Goal: Use online tool/utility

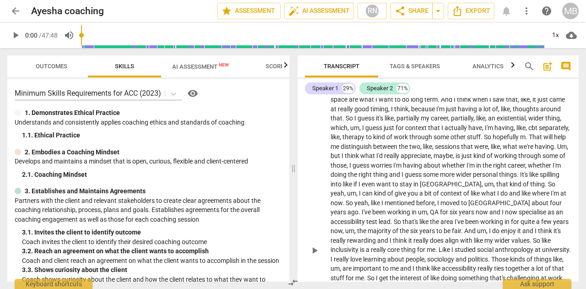
scroll to position [291, 0]
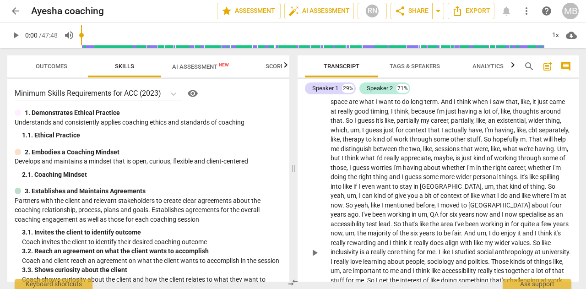
click at [528, 171] on span "whether" at bounding box center [540, 167] width 25 height 7
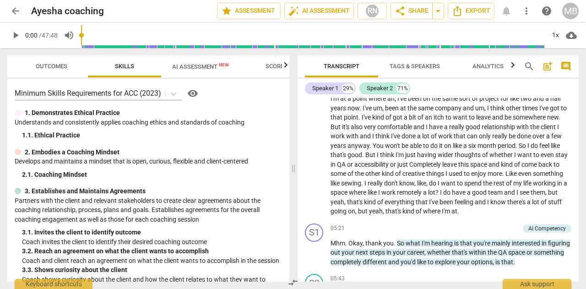
scroll to position [541, 0]
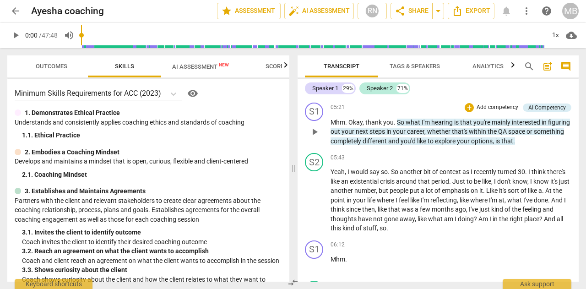
click at [415, 126] on span "what" at bounding box center [413, 122] width 16 height 7
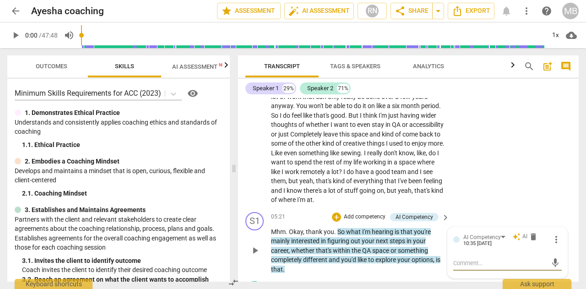
scroll to position [777, 0]
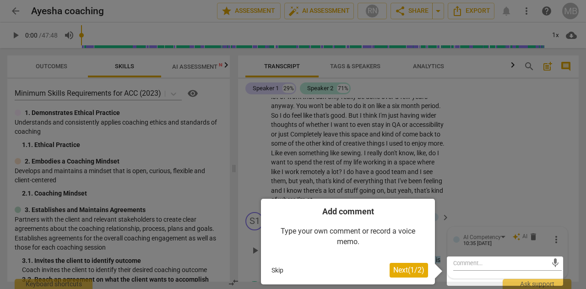
click at [282, 270] on button "Skip" at bounding box center [277, 270] width 19 height 14
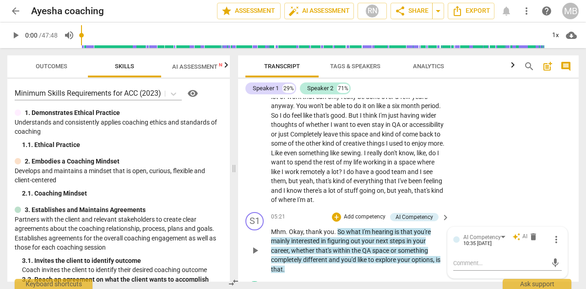
click at [331, 175] on span "lot" at bounding box center [334, 171] width 7 height 7
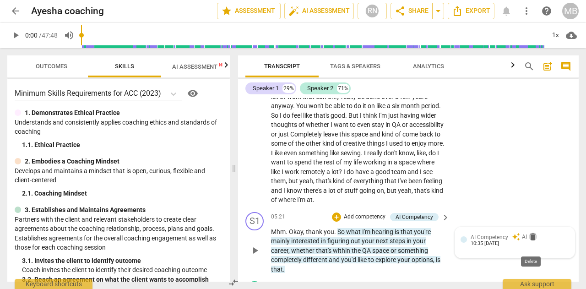
click at [530, 241] on span "delete" at bounding box center [532, 236] width 9 height 9
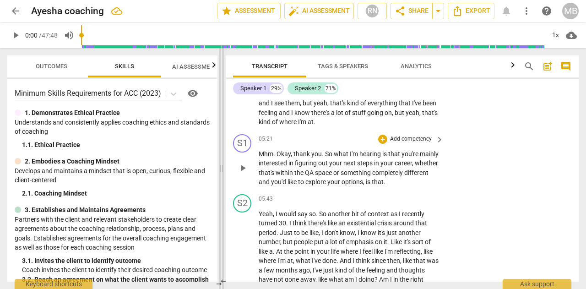
scroll to position [799, 0]
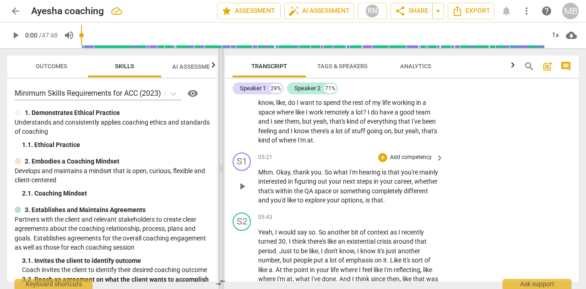
drag, startPoint x: 234, startPoint y: 169, endPoint x: 221, endPoint y: 172, distance: 13.1
click at [221, 172] on span at bounding box center [220, 168] width 5 height 241
click at [372, 190] on span "something" at bounding box center [356, 190] width 32 height 7
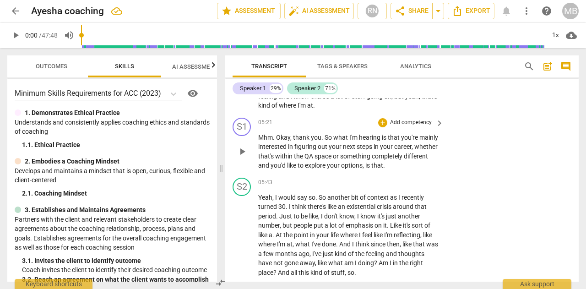
scroll to position [835, 0]
click at [318, 244] on span "I've" at bounding box center [316, 242] width 11 height 7
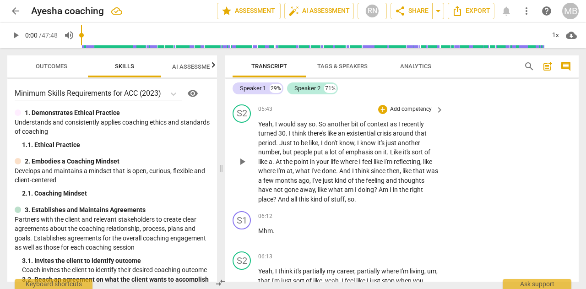
scroll to position [907, 0]
click at [318, 232] on p "Mhm ." at bounding box center [348, 231] width 181 height 10
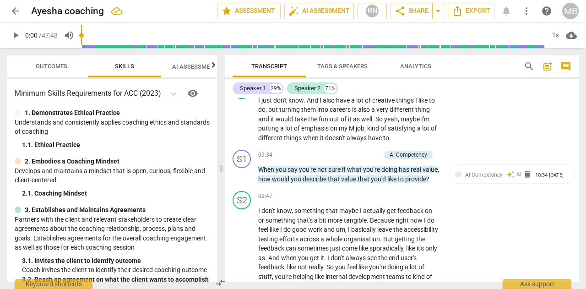
scroll to position [1803, 0]
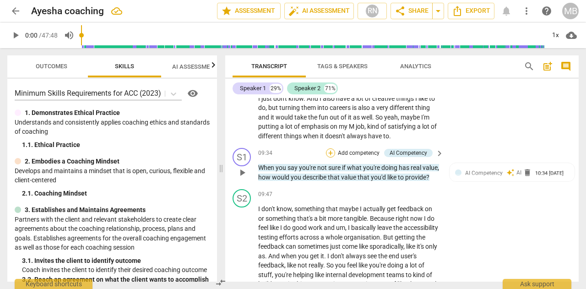
click at [326, 151] on div "+" at bounding box center [330, 152] width 9 height 9
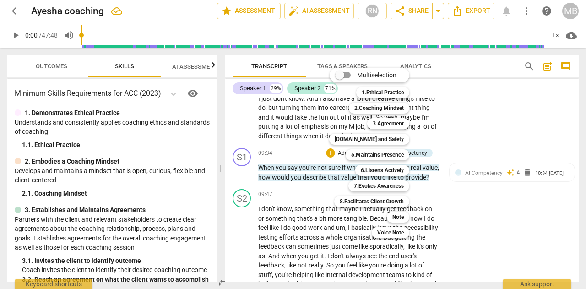
click at [329, 75] on input "Multiselection" at bounding box center [340, 75] width 22 height 22
checkbox input "true"
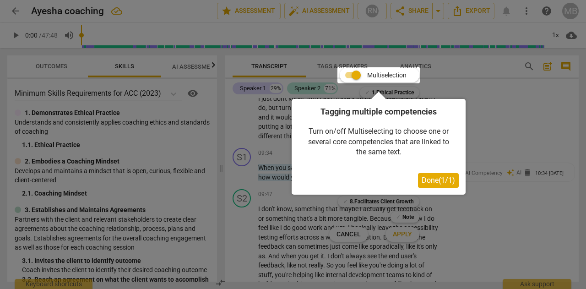
click at [469, 74] on div at bounding box center [293, 144] width 586 height 289
click at [433, 184] on span "Done ( 1 / 1 )" at bounding box center [437, 180] width 33 height 9
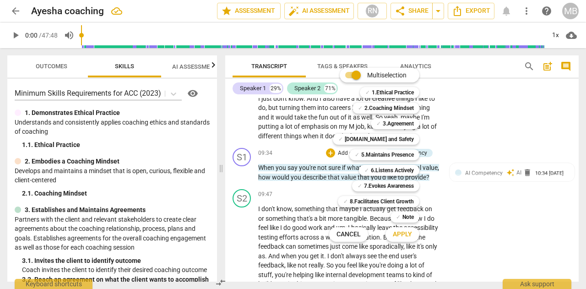
click at [499, 123] on div at bounding box center [293, 144] width 586 height 289
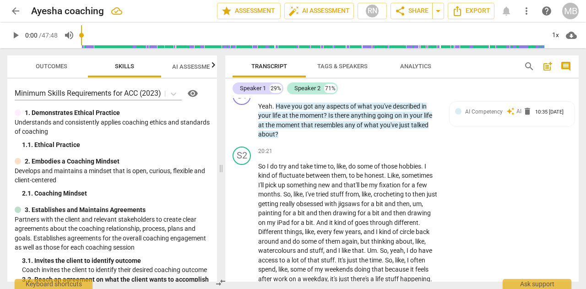
scroll to position [3897, 0]
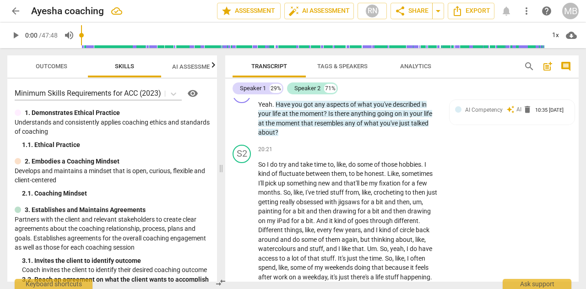
click at [383, 187] on span "fixation" at bounding box center [390, 182] width 23 height 7
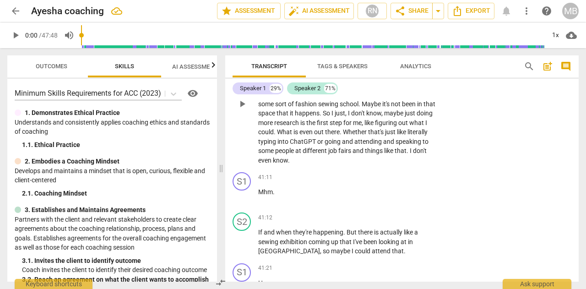
scroll to position [7911, 0]
